Goal: Task Accomplishment & Management: Use online tool/utility

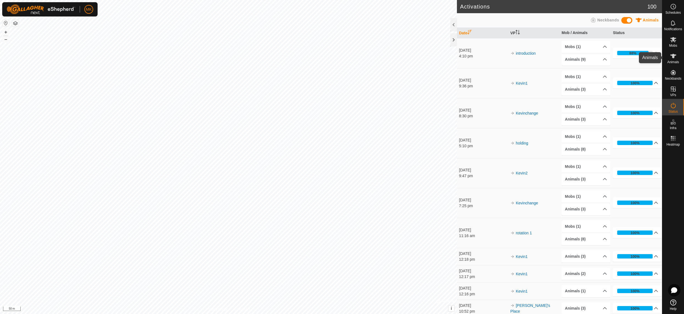
click at [673, 61] on span "Animals" at bounding box center [673, 61] width 12 height 3
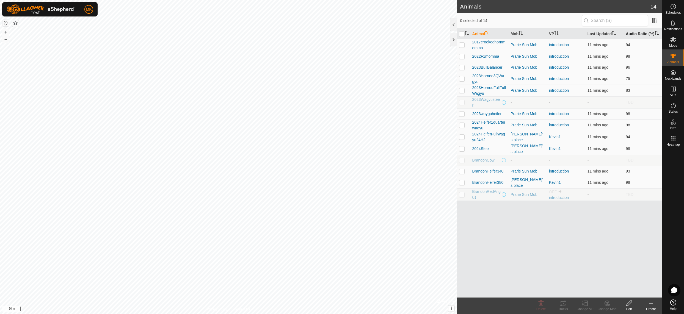
click at [643, 35] on th "Audio Ratio (%)" at bounding box center [642, 34] width 38 height 11
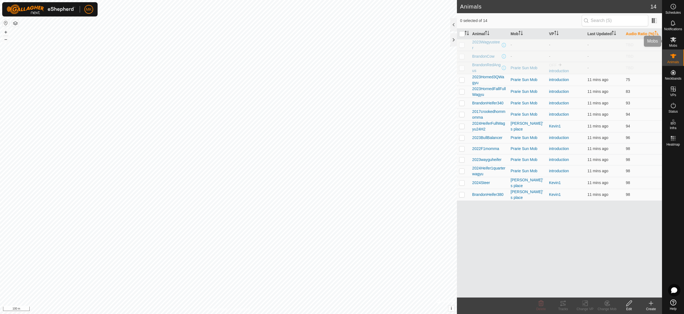
click at [674, 42] on icon at bounding box center [673, 39] width 6 height 5
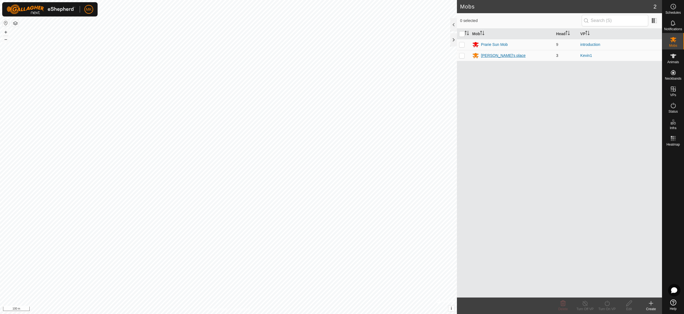
click at [492, 58] on div "[PERSON_NAME]'s place" at bounding box center [503, 56] width 45 height 6
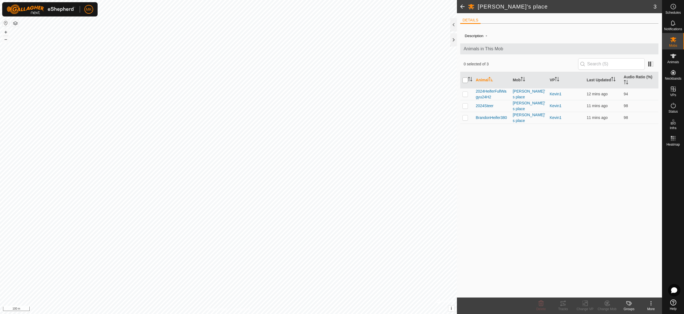
click at [465, 81] on input "checkbox" at bounding box center [464, 79] width 5 height 5
checkbox input "true"
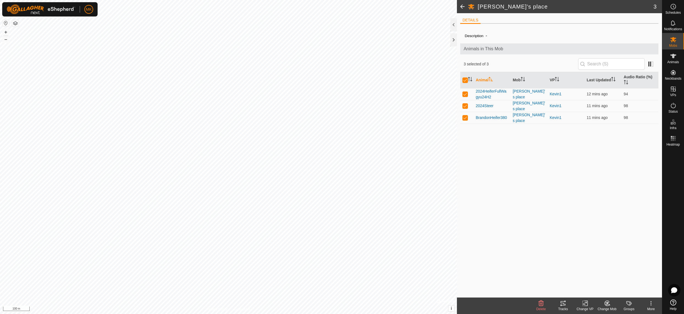
click at [585, 307] on div "Change VP" at bounding box center [585, 309] width 22 height 5
click at [597, 282] on link "Choose VP..." at bounding box center [601, 279] width 54 height 11
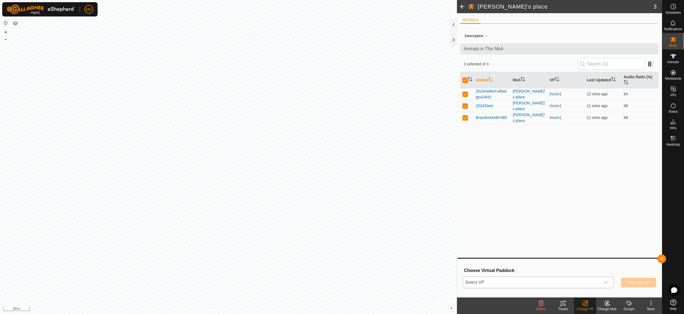
click at [609, 284] on div "dropdown trigger" at bounding box center [605, 282] width 11 height 11
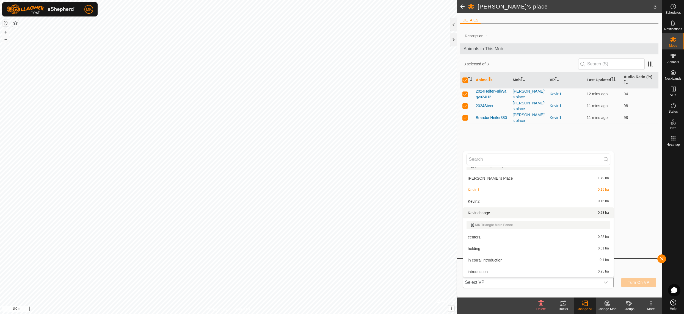
click at [497, 213] on li "Kevinchange 0.23 ha" at bounding box center [538, 212] width 150 height 11
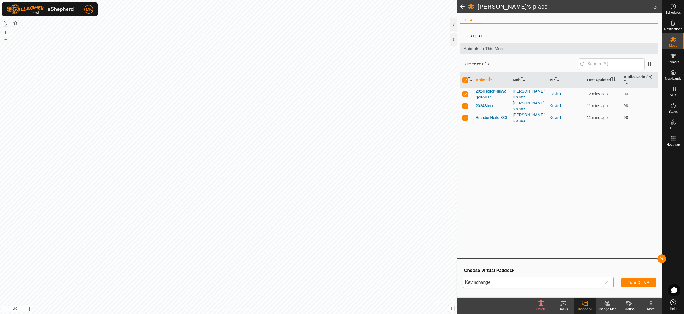
click at [631, 281] on span "Turn On VP" at bounding box center [638, 282] width 21 height 4
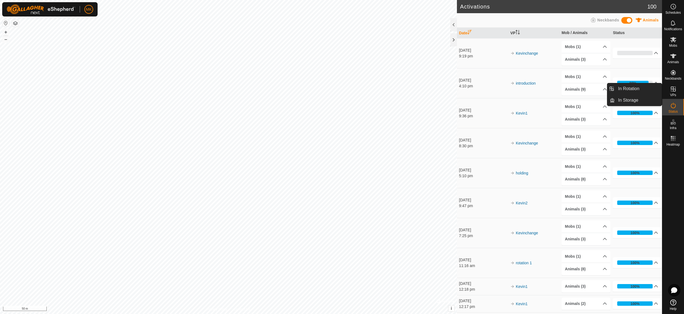
click at [675, 94] on span "VPs" at bounding box center [673, 94] width 6 height 3
click at [625, 88] on link "In Rotation" at bounding box center [637, 88] width 47 height 11
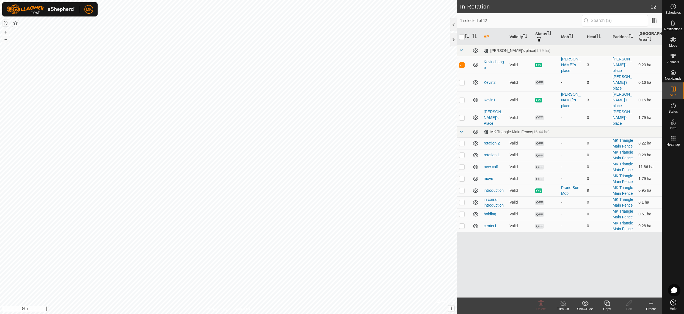
click at [462, 80] on p-checkbox at bounding box center [461, 82] width 5 height 4
checkbox input "false"
click at [462, 63] on p-checkbox at bounding box center [461, 65] width 5 height 4
checkbox input "false"
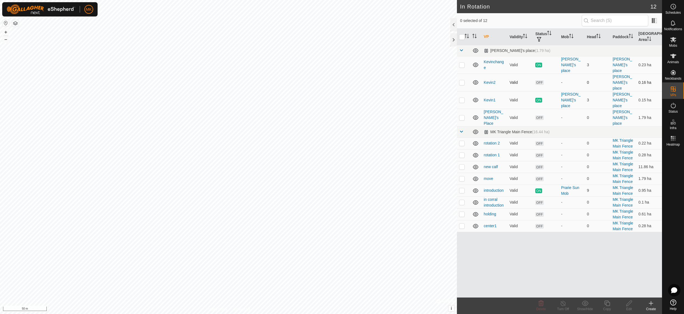
click at [463, 80] on p-checkbox at bounding box center [461, 82] width 5 height 4
checkbox input "false"
click at [461, 98] on p-checkbox at bounding box center [461, 100] width 5 height 4
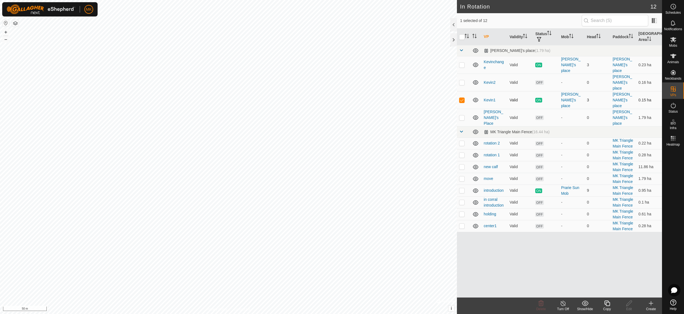
checkbox input "false"
click at [463, 115] on p-checkbox at bounding box center [461, 117] width 5 height 4
checkbox input "false"
click at [462, 98] on p-checkbox at bounding box center [461, 100] width 5 height 4
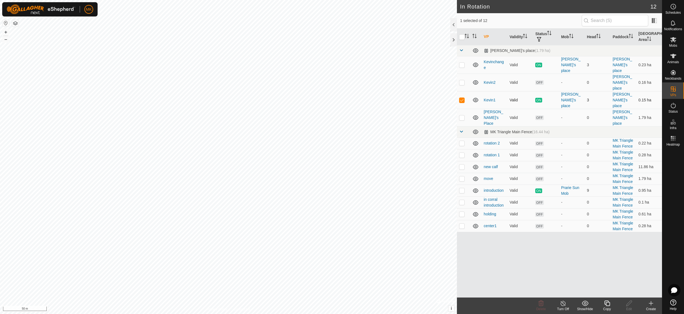
click at [462, 98] on p-checkbox at bounding box center [461, 100] width 5 height 4
checkbox input "false"
click at [462, 80] on p-checkbox at bounding box center [461, 82] width 5 height 4
click at [461, 80] on p-checkbox at bounding box center [461, 82] width 5 height 4
checkbox input "false"
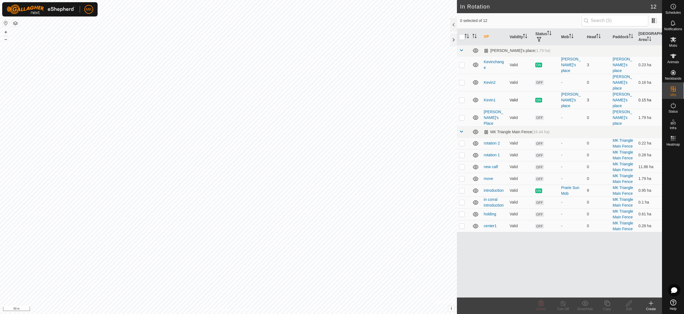
click at [461, 98] on p-checkbox at bounding box center [461, 100] width 5 height 4
checkbox input "false"
click at [461, 63] on p-checkbox at bounding box center [461, 65] width 5 height 4
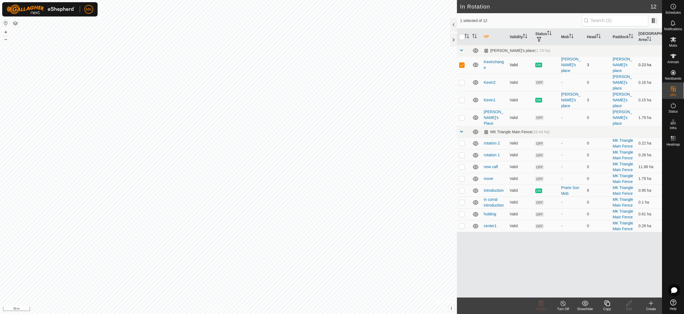
checkbox input "false"
